Goal: Task Accomplishment & Management: Complete application form

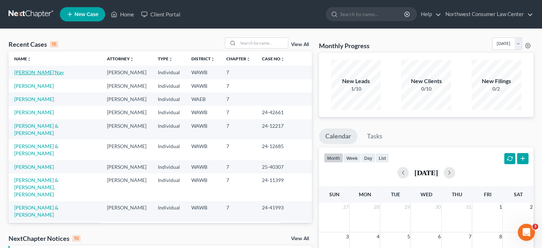
click at [37, 72] on link "[PERSON_NAME]'Nay" at bounding box center [39, 72] width 50 height 6
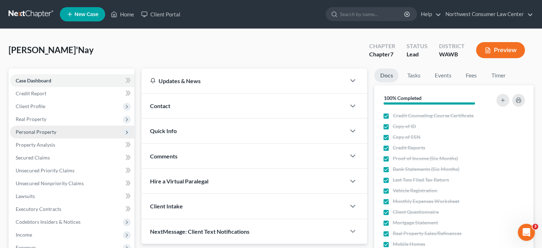
click at [115, 134] on span "Personal Property" at bounding box center [72, 131] width 124 height 13
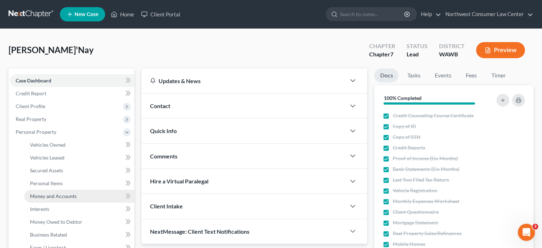
click at [94, 192] on link "Money and Accounts" at bounding box center [79, 196] width 110 height 13
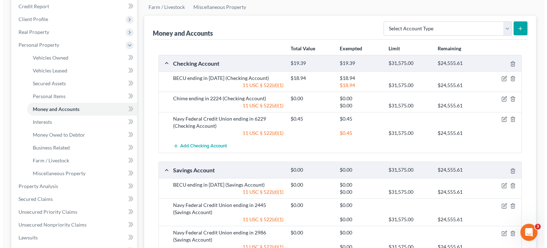
scroll to position [93, 0]
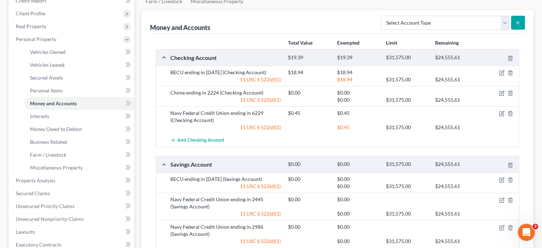
click at [498, 72] on div at bounding box center [499, 72] width 39 height 7
click at [500, 72] on icon "button" at bounding box center [502, 73] width 6 height 6
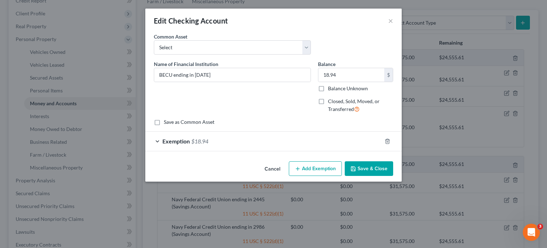
click at [225, 139] on div "Exemption $18.94" at bounding box center [263, 141] width 237 height 19
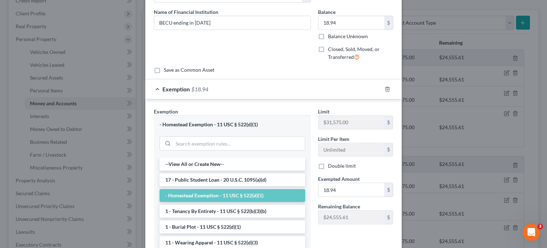
scroll to position [53, 0]
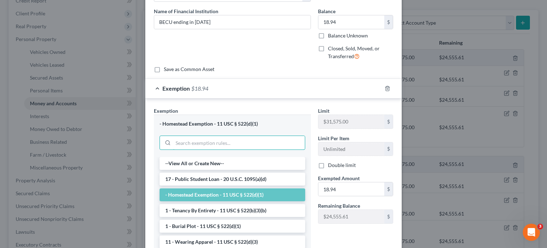
click at [225, 139] on input "search" at bounding box center [239, 143] width 132 height 14
paste input "11 USC 522(d)(5)."
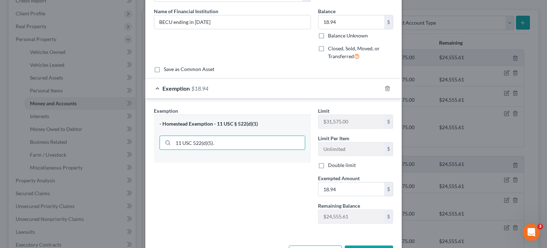
type input "11 USC 522(d)(5)"
click at [225, 139] on input "11 USC 522(d)(5)" at bounding box center [239, 143] width 132 height 14
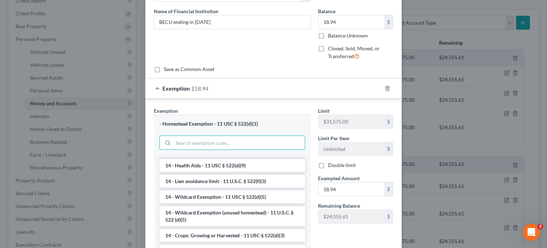
scroll to position [123, 0]
click at [238, 196] on li "14 - Wildcard Exemption - 11 USC § 522(d)(5)" at bounding box center [233, 197] width 146 height 13
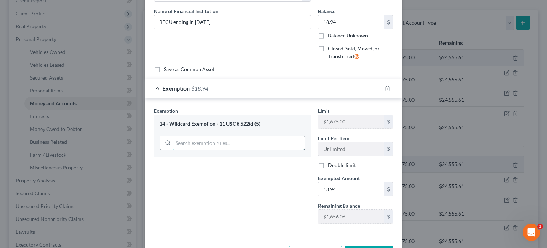
click at [210, 140] on input "search" at bounding box center [239, 143] width 132 height 14
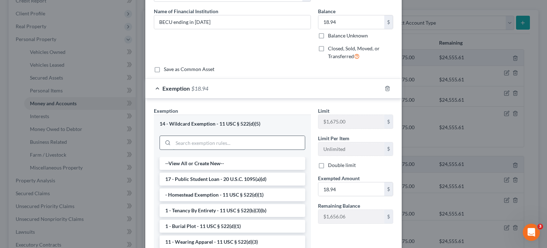
paste input "11 USC 522(d)(5)."
type input "11 USC 522(d)(5)."
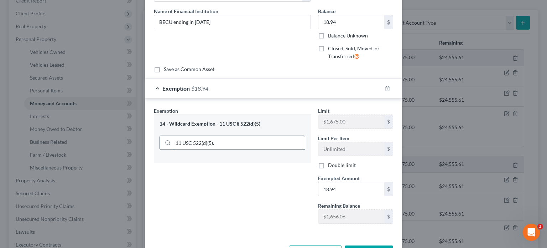
click at [221, 148] on input "11 USC 522(d)(5)." at bounding box center [239, 143] width 132 height 14
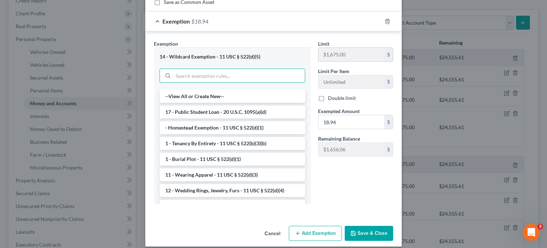
scroll to position [119, 0]
click at [364, 231] on button "Save & Close" at bounding box center [369, 233] width 48 height 15
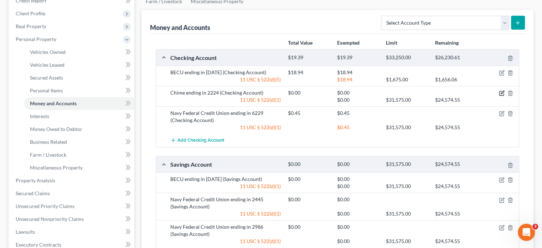
click at [503, 92] on icon "button" at bounding box center [502, 93] width 6 height 6
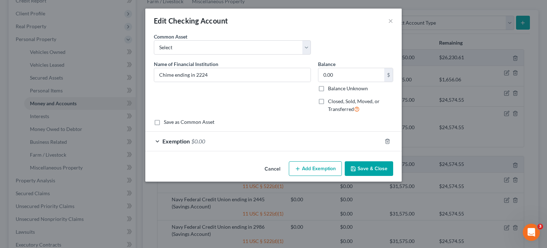
click at [280, 142] on div "Exemption $0.00" at bounding box center [263, 141] width 237 height 19
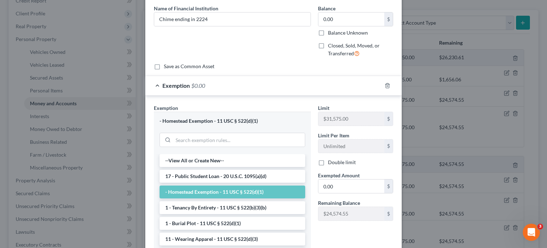
scroll to position [57, 0]
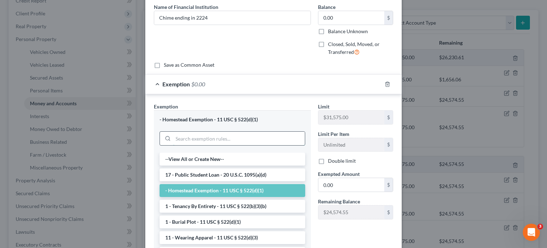
click at [240, 137] on input "search" at bounding box center [239, 139] width 132 height 14
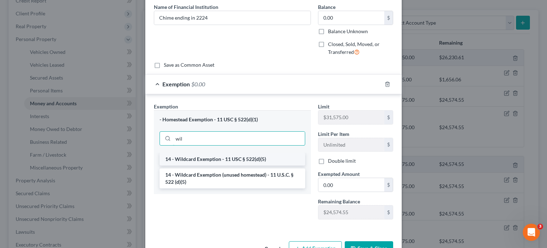
type input "wil"
click at [248, 161] on li "14 - Wildcard Exemption - 11 USC § 522(d)(5)" at bounding box center [233, 159] width 146 height 13
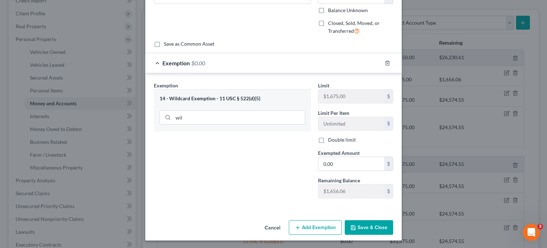
scroll to position [78, 0]
click at [387, 225] on button "Save & Close" at bounding box center [369, 227] width 48 height 15
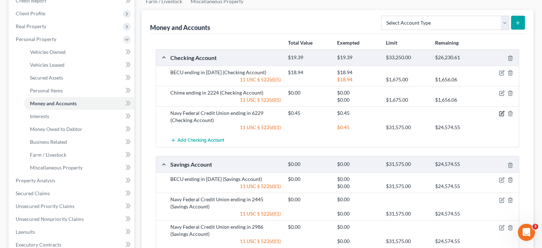
click at [501, 114] on icon "button" at bounding box center [502, 113] width 6 height 6
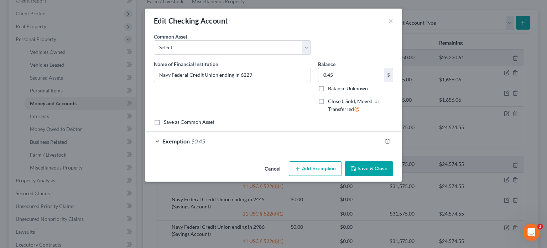
click at [252, 145] on div "Exemption $0.45" at bounding box center [263, 141] width 237 height 19
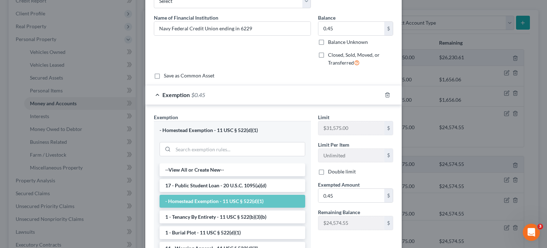
scroll to position [48, 0]
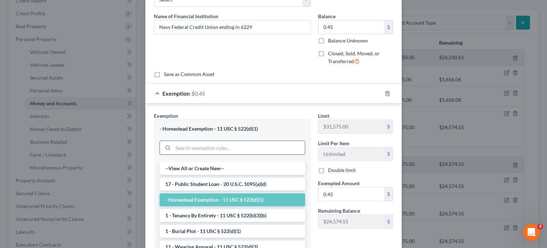
click at [227, 144] on input "search" at bounding box center [239, 148] width 132 height 14
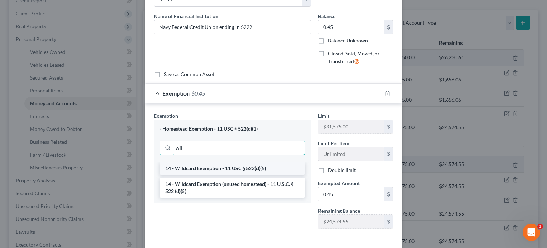
type input "wil"
click at [228, 165] on li "14 - Wildcard Exemption - 11 USC § 522(d)(5)" at bounding box center [233, 168] width 146 height 13
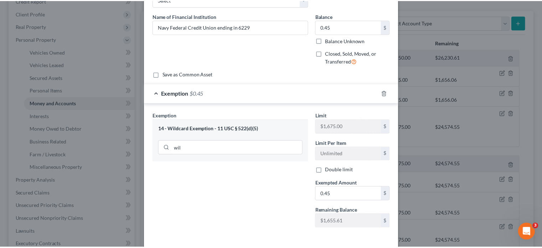
scroll to position [78, 0]
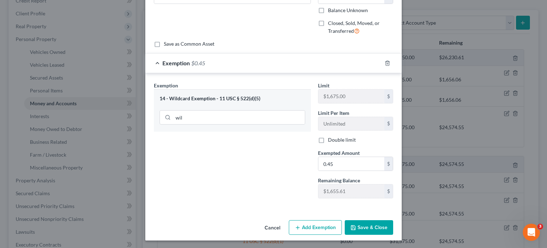
click at [371, 229] on button "Save & Close" at bounding box center [369, 227] width 48 height 15
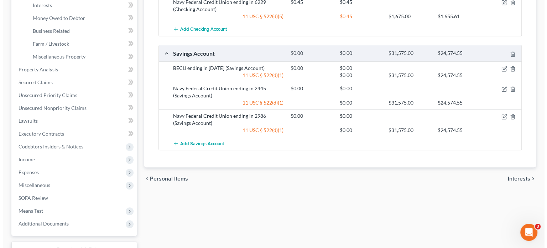
scroll to position [205, 0]
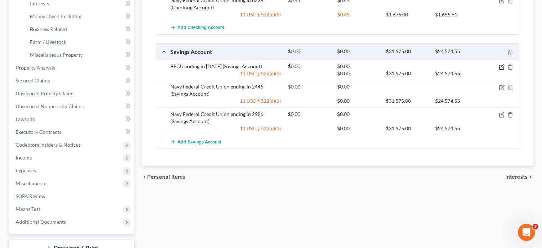
click at [503, 66] on icon "button" at bounding box center [502, 67] width 6 height 6
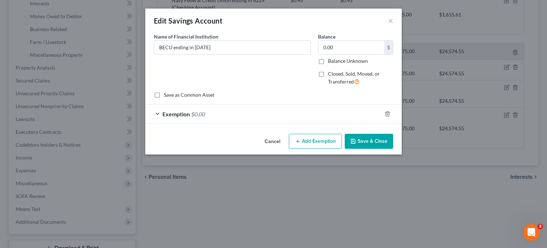
click at [265, 121] on div "Exemption $0.00" at bounding box center [263, 113] width 237 height 19
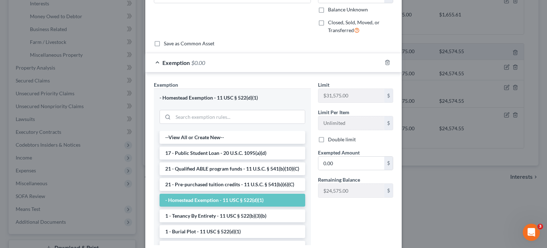
scroll to position [51, 0]
click at [265, 121] on input "search" at bounding box center [239, 117] width 132 height 14
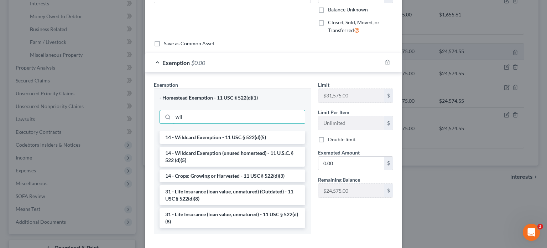
scroll to position [51, 0]
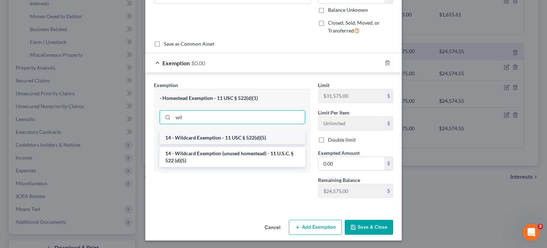
type input "wil"
click at [242, 137] on li "14 - Wildcard Exemption - 11 USC § 522(d)(5)" at bounding box center [233, 137] width 146 height 13
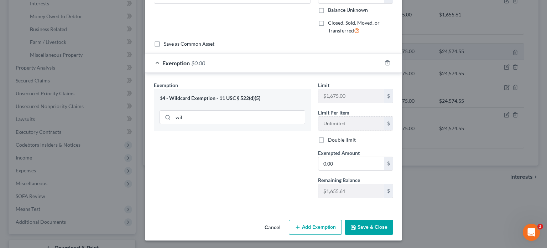
click at [357, 225] on button "Save & Close" at bounding box center [369, 227] width 48 height 15
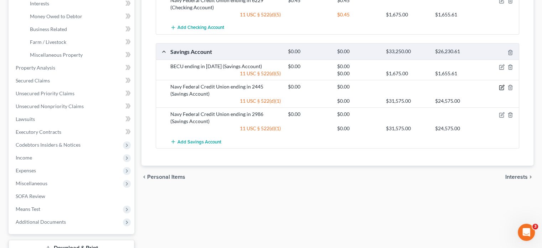
click at [502, 86] on icon "button" at bounding box center [502, 86] width 3 height 3
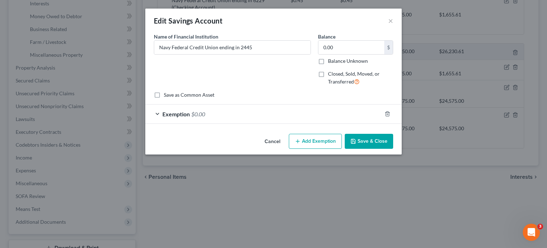
click at [307, 110] on div "Exemption $0.00" at bounding box center [263, 113] width 237 height 19
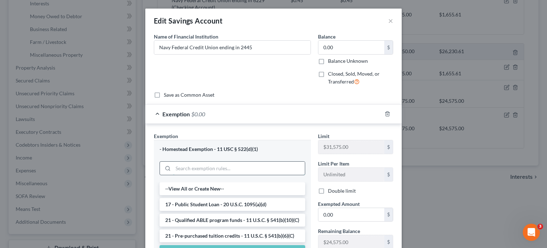
click at [259, 168] on input "search" at bounding box center [239, 168] width 132 height 14
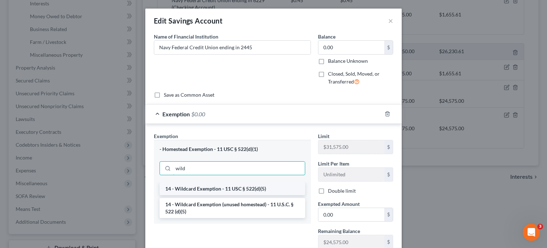
type input "wild"
click at [241, 185] on li "14 - Wildcard Exemption - 11 USC § 522(d)(5)" at bounding box center [233, 188] width 146 height 13
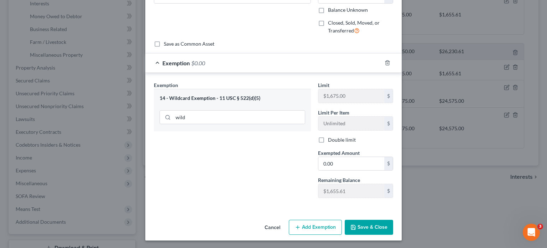
click at [369, 224] on button "Save & Close" at bounding box center [369, 227] width 48 height 15
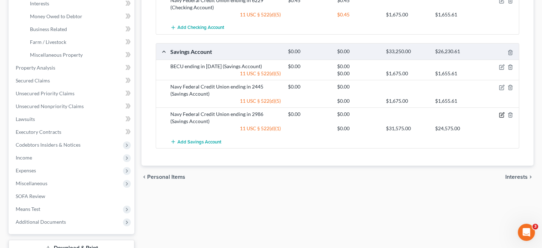
click at [501, 114] on icon "button" at bounding box center [502, 115] width 6 height 6
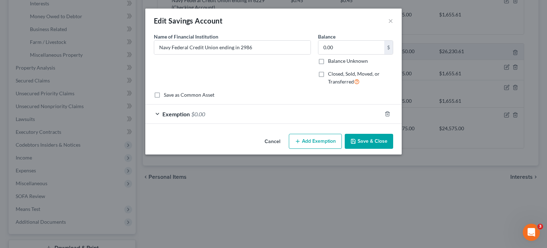
click at [269, 108] on div "Exemption $0.00" at bounding box center [263, 113] width 237 height 19
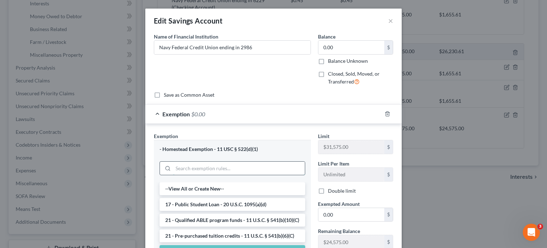
click at [211, 169] on input "search" at bounding box center [239, 168] width 132 height 14
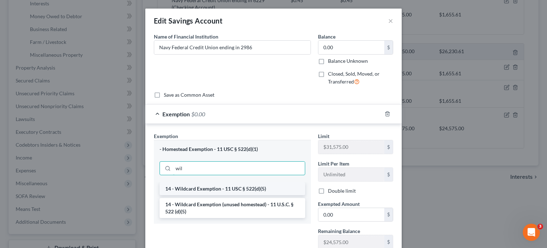
type input "wil"
click at [211, 182] on li "14 - Wildcard Exemption - 11 USC § 522(d)(5)" at bounding box center [233, 188] width 146 height 13
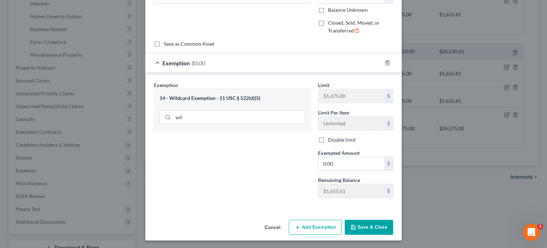
click at [373, 223] on button "Save & Close" at bounding box center [369, 227] width 48 height 15
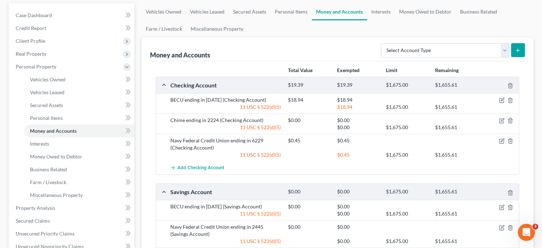
scroll to position [65, 0]
